Goal: Task Accomplishment & Management: Use online tool/utility

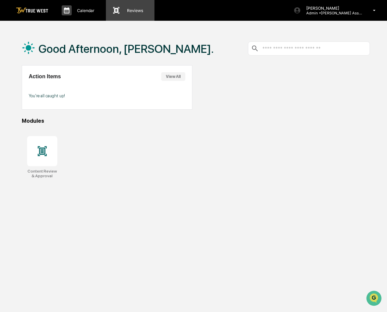
click at [131, 10] on p "Reviews" at bounding box center [133, 10] width 25 height 5
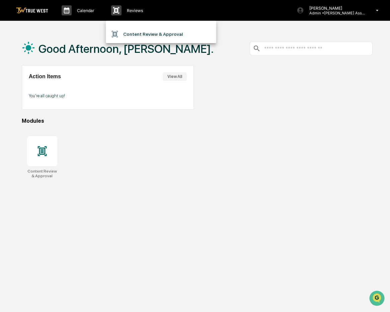
click at [134, 32] on li "Content Review & Approval" at bounding box center [161, 34] width 110 height 13
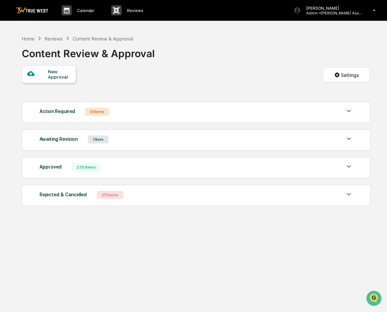
click at [95, 138] on div "1 Item" at bounding box center [98, 140] width 21 height 8
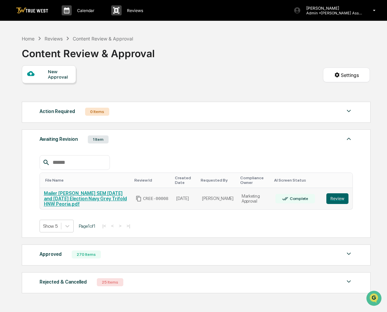
click at [94, 197] on link "Mailer [PERSON_NAME] SEM [DATE] and [DATE] Election Navy Grey Trifold HNW Peori…" at bounding box center [85, 199] width 83 height 16
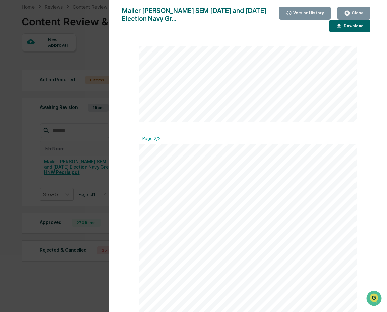
scroll to position [108, 0]
click at [351, 14] on div "Close" at bounding box center [356, 13] width 13 height 5
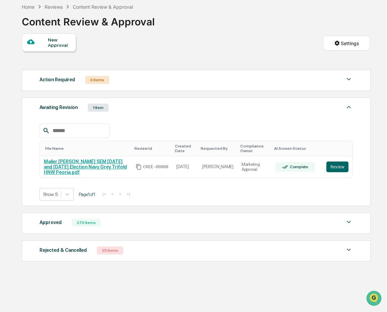
click at [245, 118] on div "File Name Review Id Created Date Requested By Compliance Owner AI Screen Status…" at bounding box center [195, 156] width 313 height 87
click at [340, 162] on button "Review" at bounding box center [337, 167] width 22 height 11
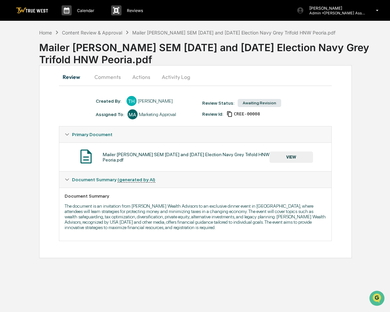
click at [107, 78] on button "Comments" at bounding box center [107, 77] width 37 height 16
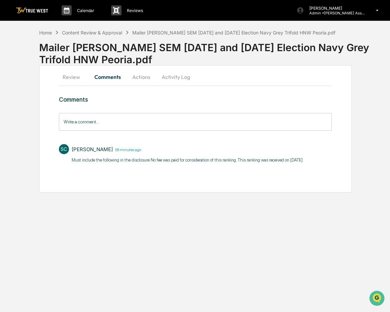
drag, startPoint x: 147, startPoint y: 161, endPoint x: 313, endPoint y: 162, distance: 165.7
click at [313, 162] on div "SC [PERSON_NAME] 58 minutes ago Must include the following in the disclosure No…" at bounding box center [195, 153] width 273 height 25
drag, startPoint x: 313, startPoint y: 162, endPoint x: 299, endPoint y: 161, distance: 14.1
copy p "No fee was paid for consideration of this ranking. This ranking was received on…"
click at [290, 215] on div "Calendar Manage Tasks Reviews Approval Management [PERSON_NAME] Admin • [PERSON…" at bounding box center [195, 156] width 390 height 312
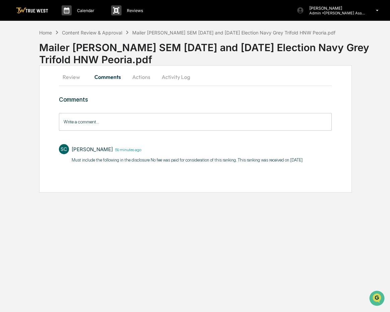
click at [295, 252] on div "Calendar Manage Tasks Reviews Approval Management [PERSON_NAME] Admin • [PERSON…" at bounding box center [195, 156] width 390 height 312
click at [195, 32] on div "Mailer [PERSON_NAME] SEM [DATE] and [DATE] Election Navy Grey Trifold HNW Peori…" at bounding box center [233, 33] width 203 height 6
click at [116, 34] on div "Content Review & Approval" at bounding box center [92, 33] width 60 height 6
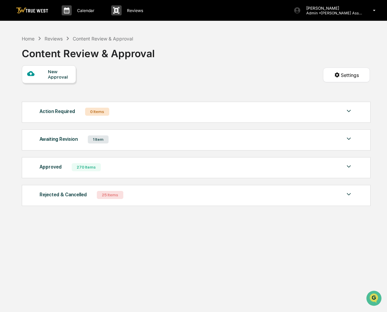
click at [89, 139] on div "1 Item" at bounding box center [98, 140] width 21 height 8
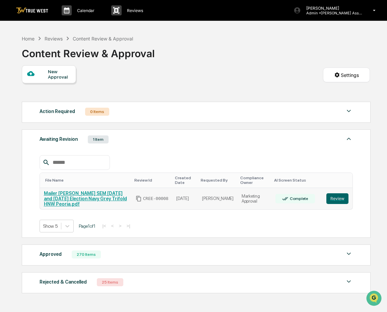
click at [106, 200] on link "Mailer [PERSON_NAME] SEM [DATE] and [DATE] Election Navy Grey Trifold HNW Peori…" at bounding box center [85, 199] width 83 height 16
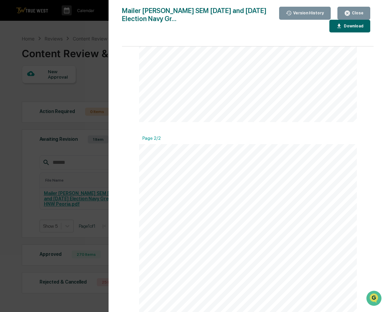
scroll to position [32, 0]
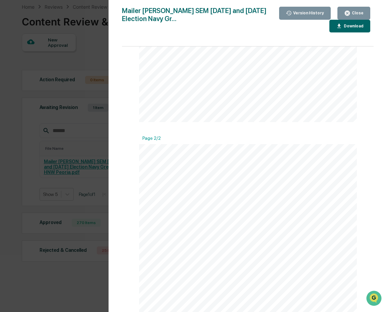
click at [172, 305] on span "not be regarded as personal investment advice. Please consult a professional" at bounding box center [174, 306] width 61 height 2
click at [346, 29] on div "Download" at bounding box center [349, 26] width 27 height 6
